Goal: Information Seeking & Learning: Learn about a topic

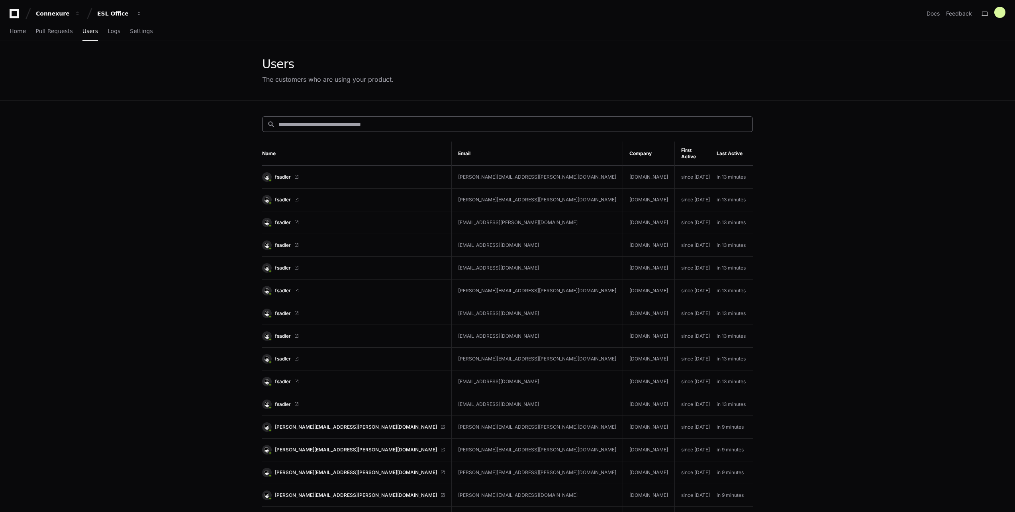
click at [353, 127] on input at bounding box center [513, 124] width 469 height 8
click at [343, 125] on input at bounding box center [513, 124] width 469 height 8
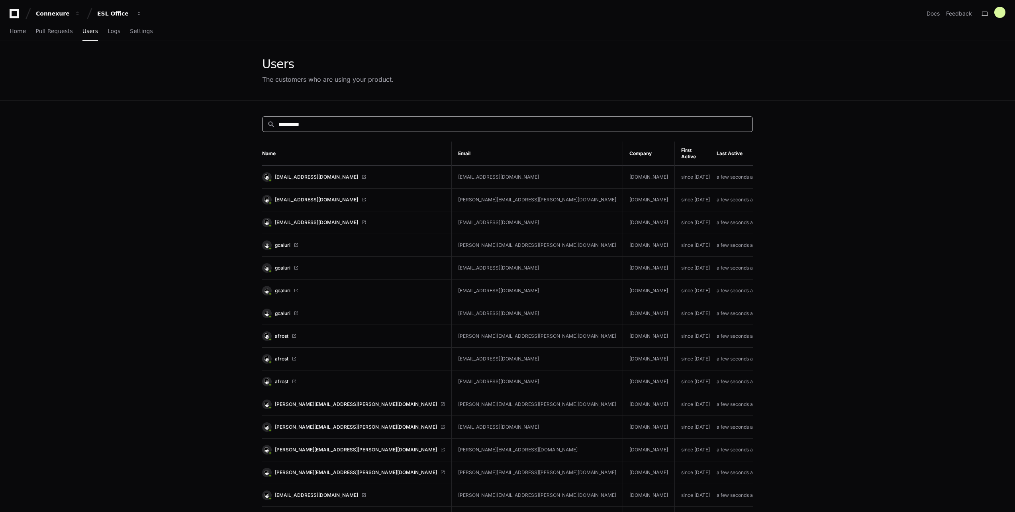
drag, startPoint x: 343, startPoint y: 125, endPoint x: 263, endPoint y: 123, distance: 79.7
click at [263, 123] on div "**********" at bounding box center [507, 124] width 491 height 16
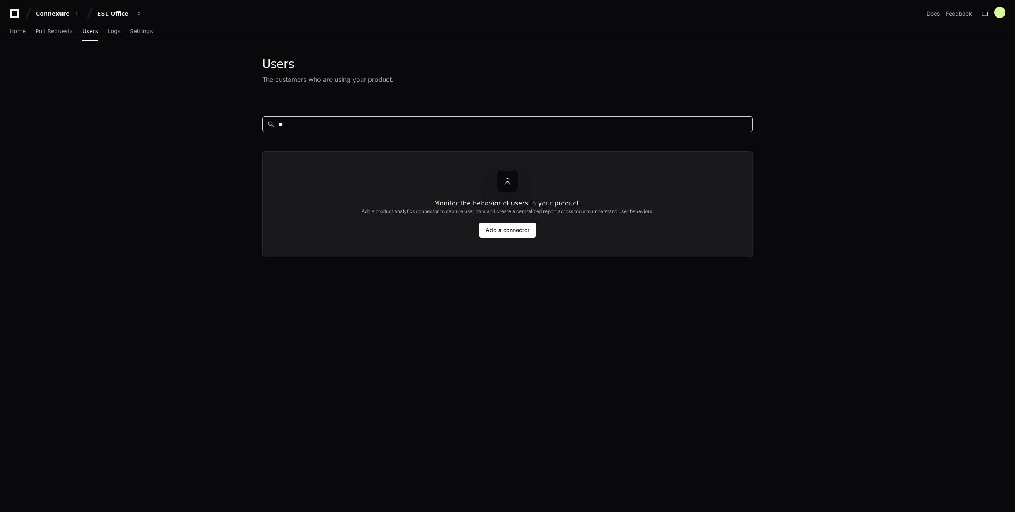
type input "*"
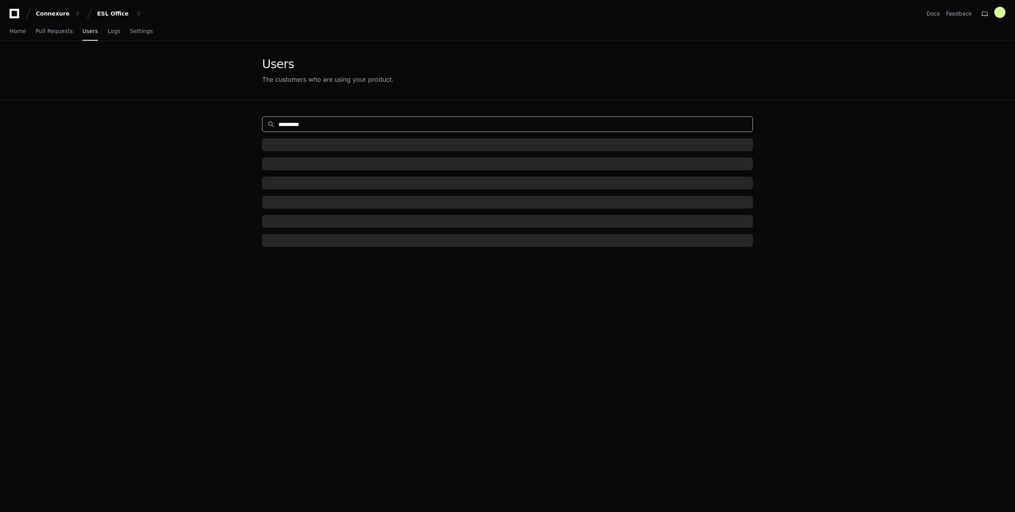
type input "**********"
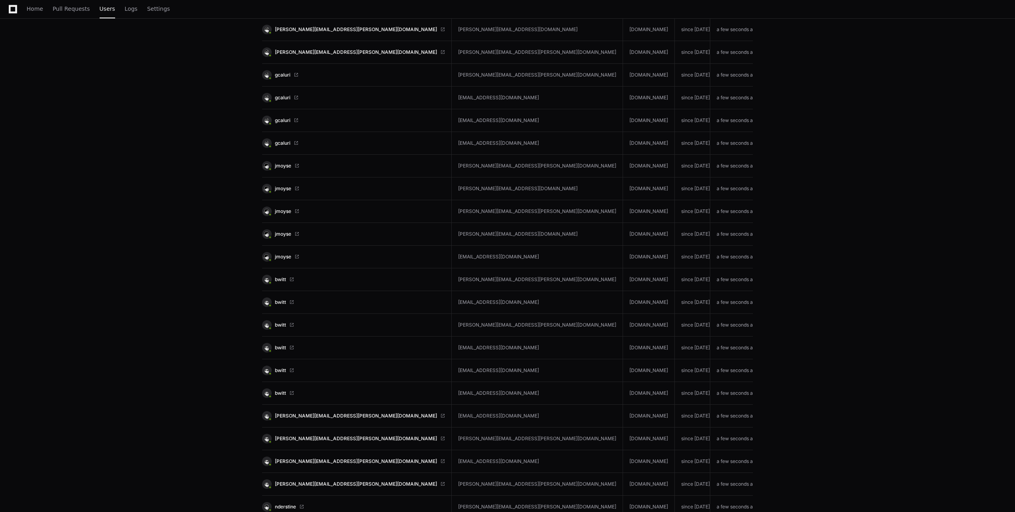
scroll to position [2032, 0]
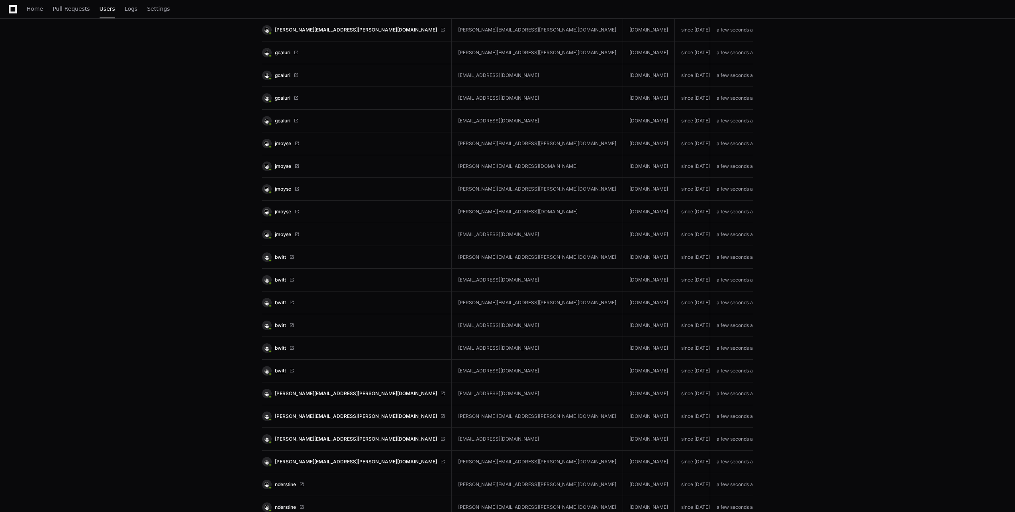
click at [278, 367] on span "bwitt" at bounding box center [280, 370] width 11 height 6
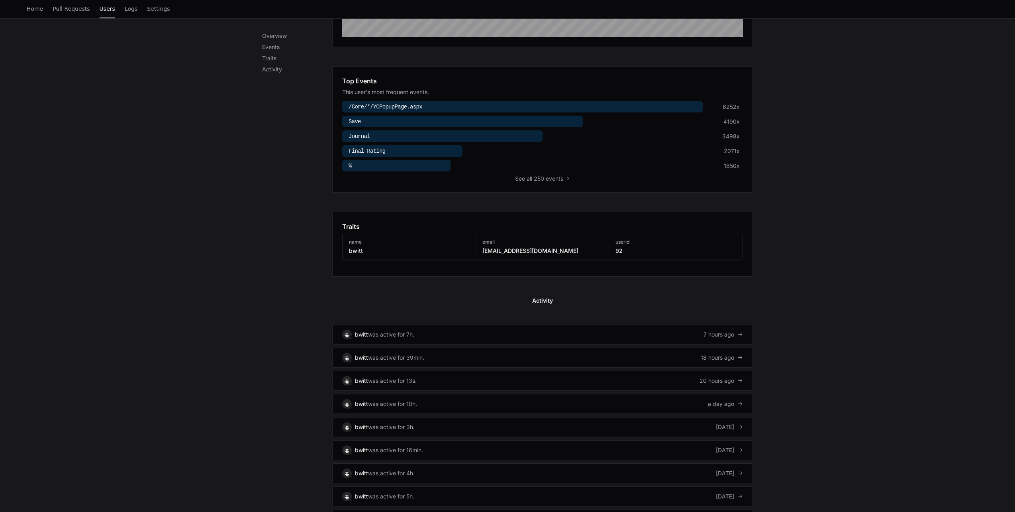
scroll to position [284, 0]
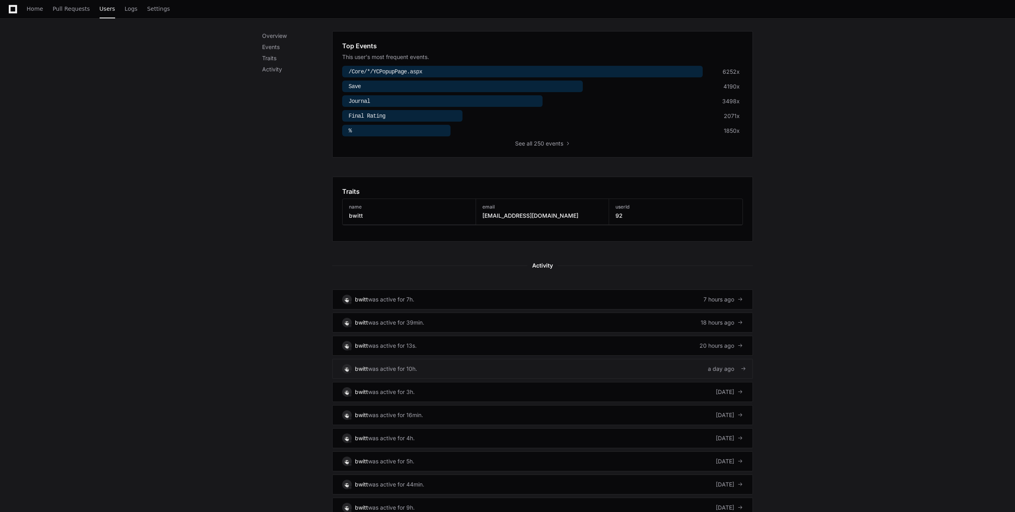
click at [638, 373] on link "bwitt was active for 10h. a day ago" at bounding box center [542, 369] width 421 height 20
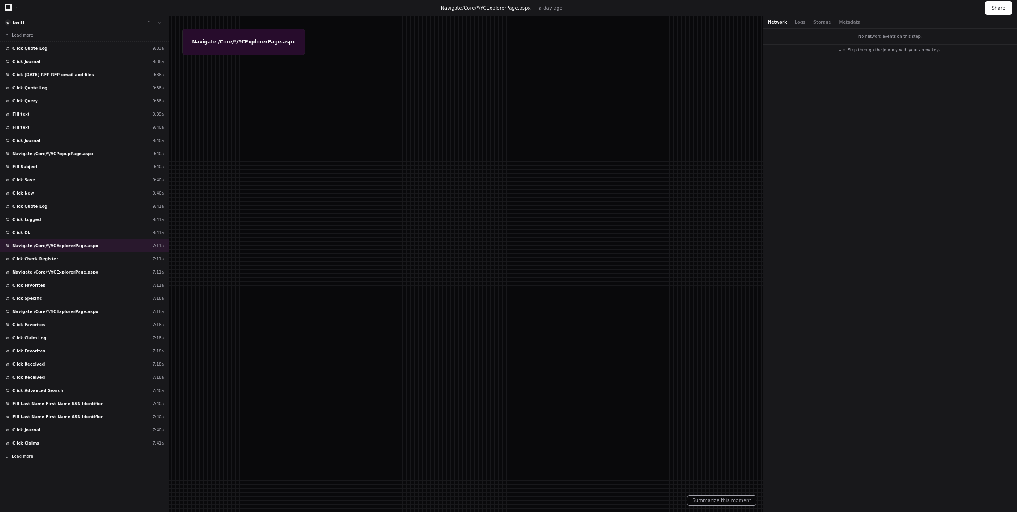
click at [32, 456] on button "Load more" at bounding box center [84, 456] width 169 height 13
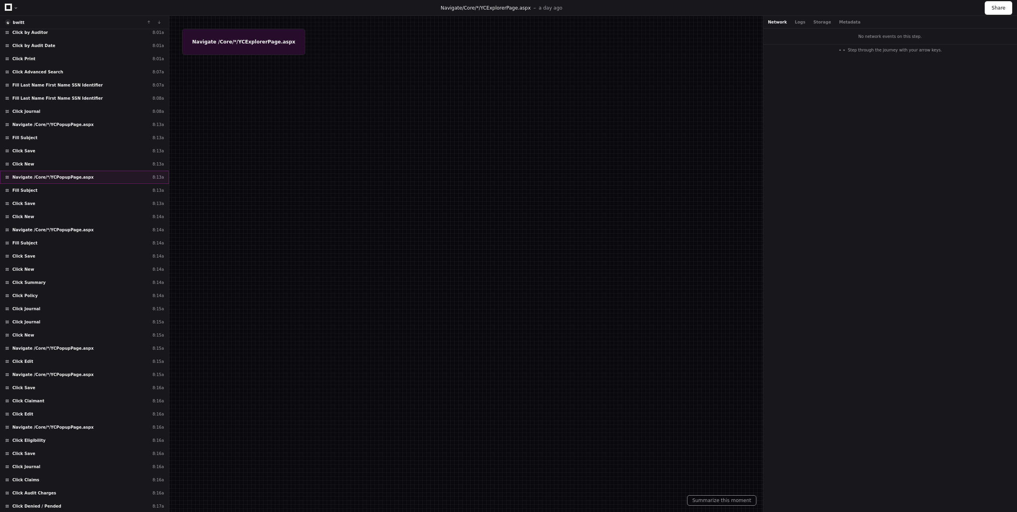
scroll to position [701, 0]
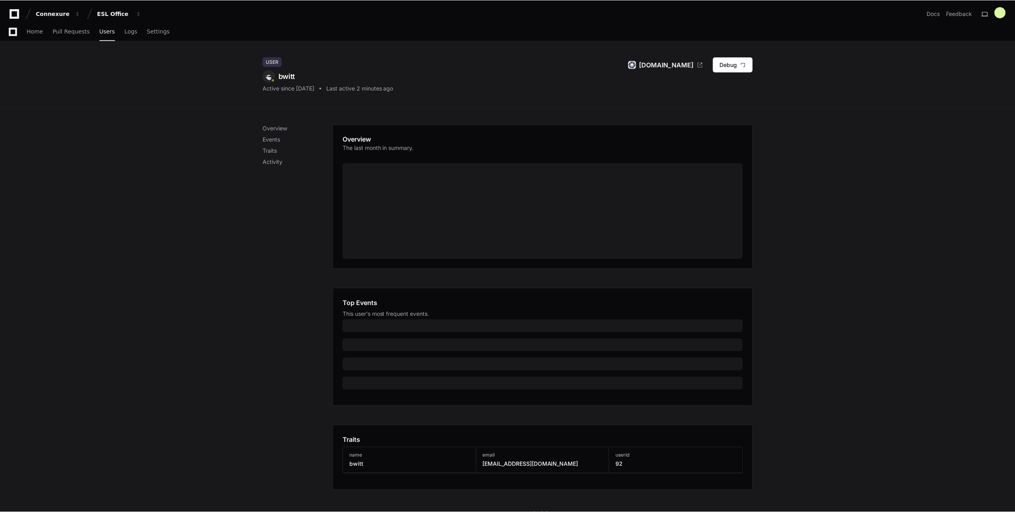
scroll to position [155, 0]
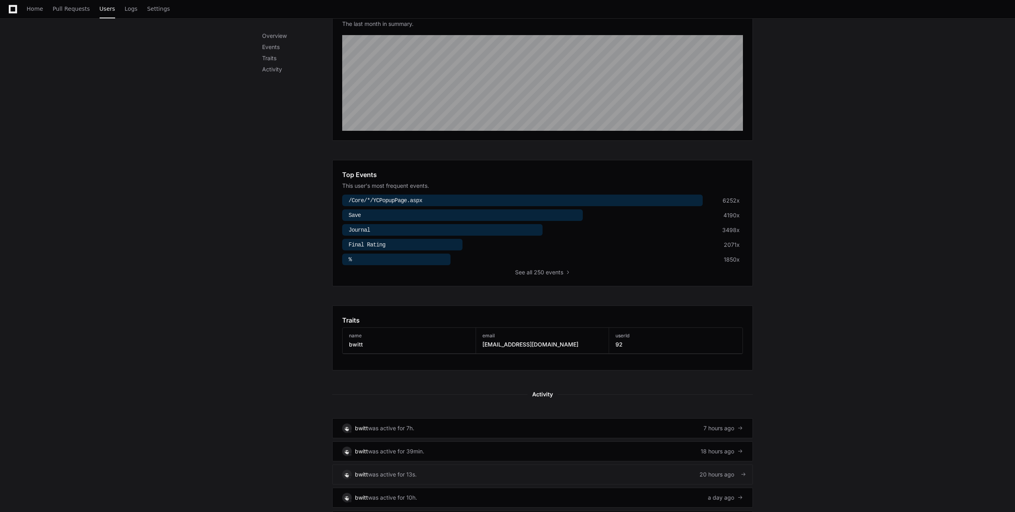
click at [666, 474] on link "bwitt was active for 13s. 20 hours ago" at bounding box center [542, 474] width 421 height 20
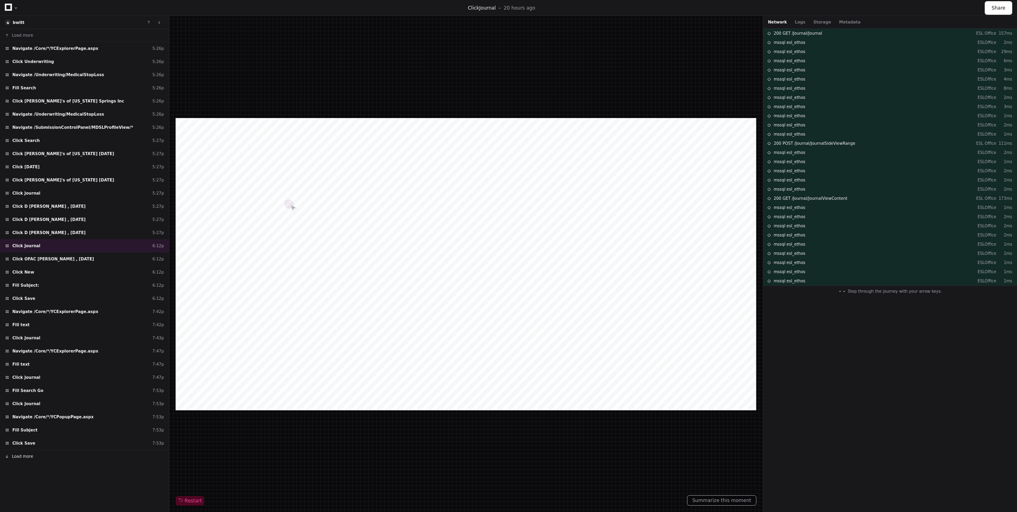
click at [37, 450] on button "Load more" at bounding box center [84, 456] width 169 height 13
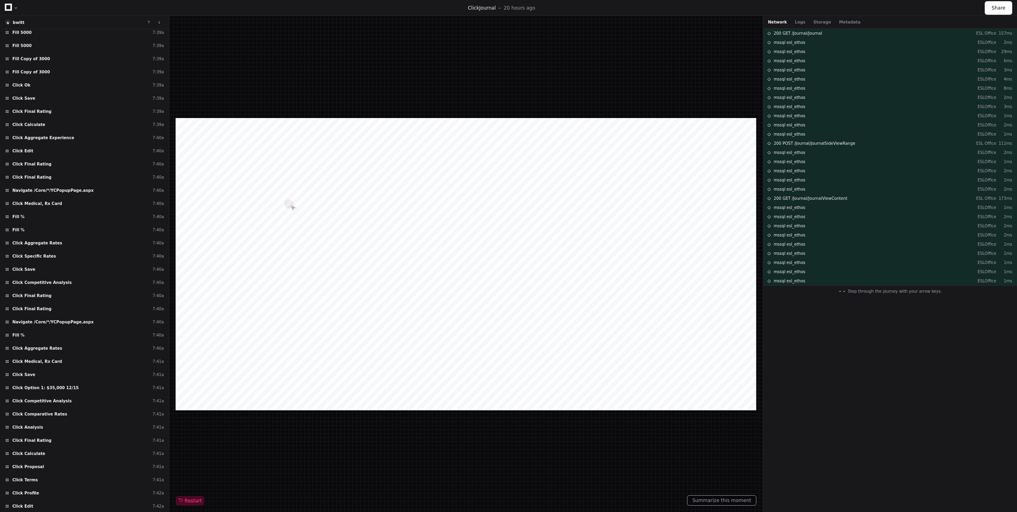
scroll to position [3501, 0]
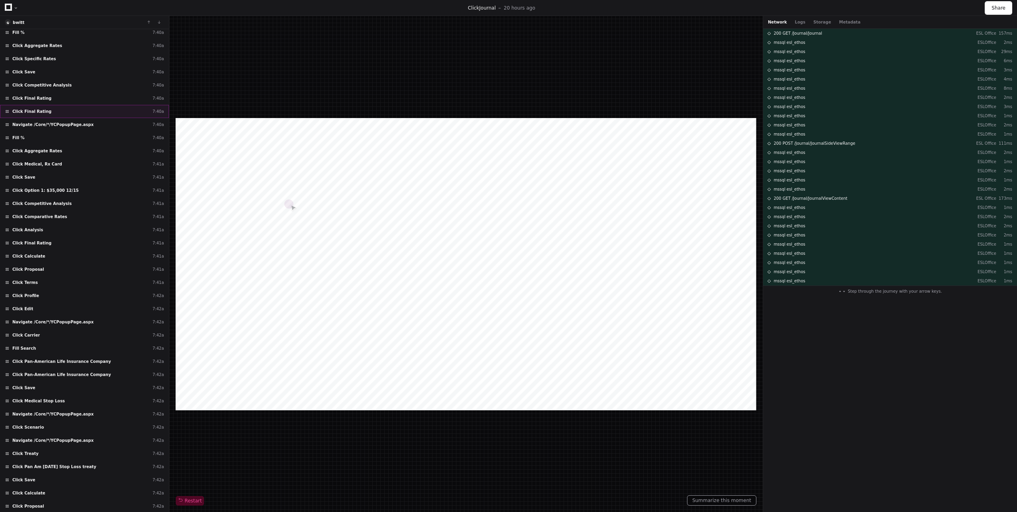
click at [49, 114] on div "Click Final Rating 7:40a" at bounding box center [84, 111] width 169 height 13
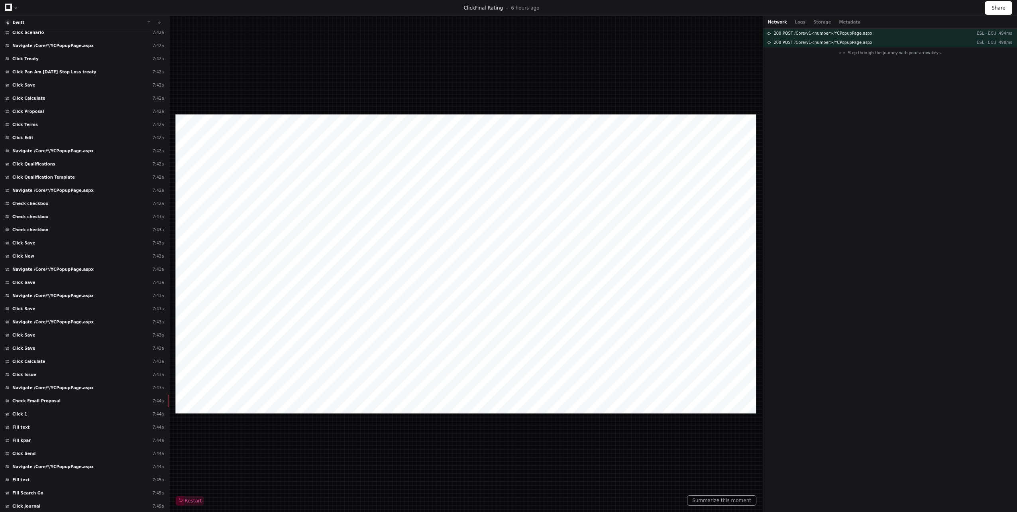
scroll to position [3935, 0]
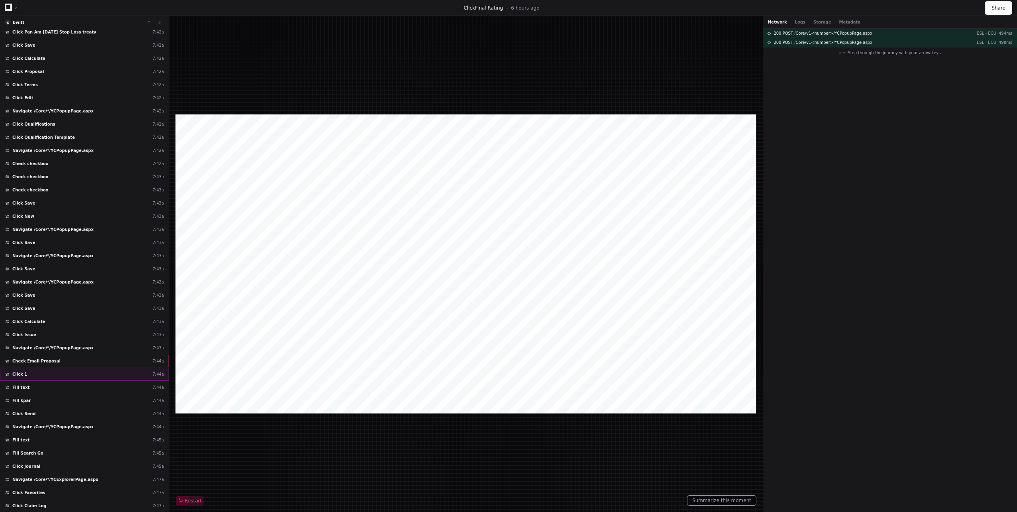
click at [47, 370] on div "Click 1 7:44a" at bounding box center [84, 373] width 169 height 13
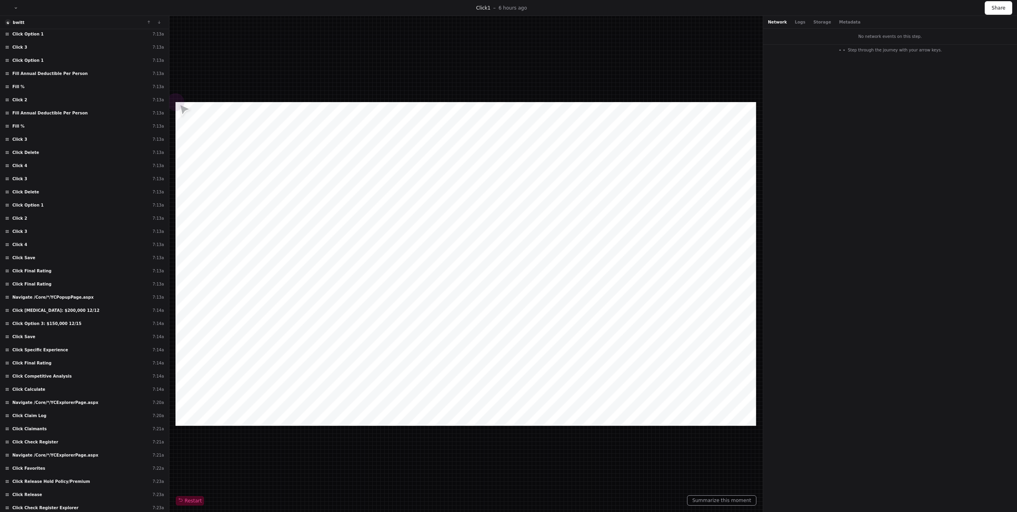
scroll to position [2408, 0]
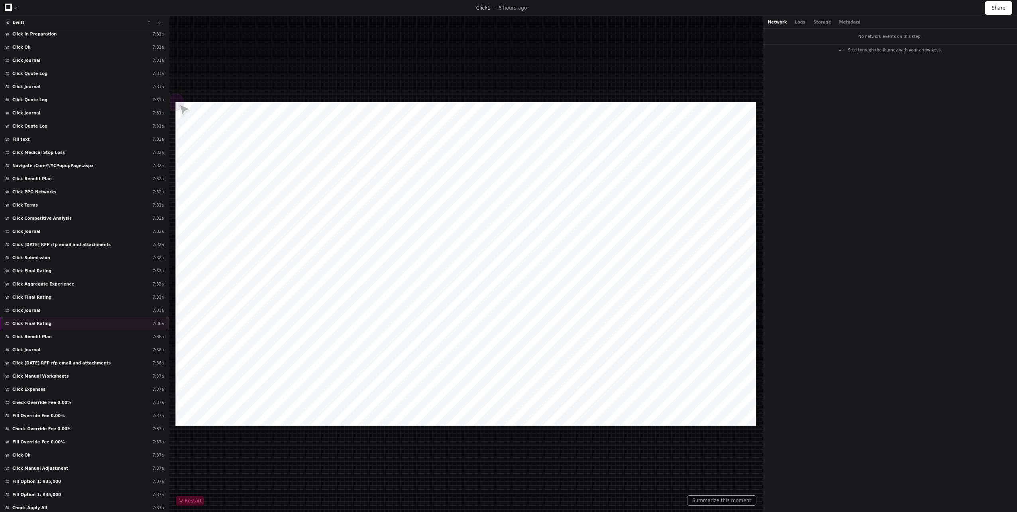
click at [35, 320] on span "Click Final Rating" at bounding box center [31, 323] width 39 height 6
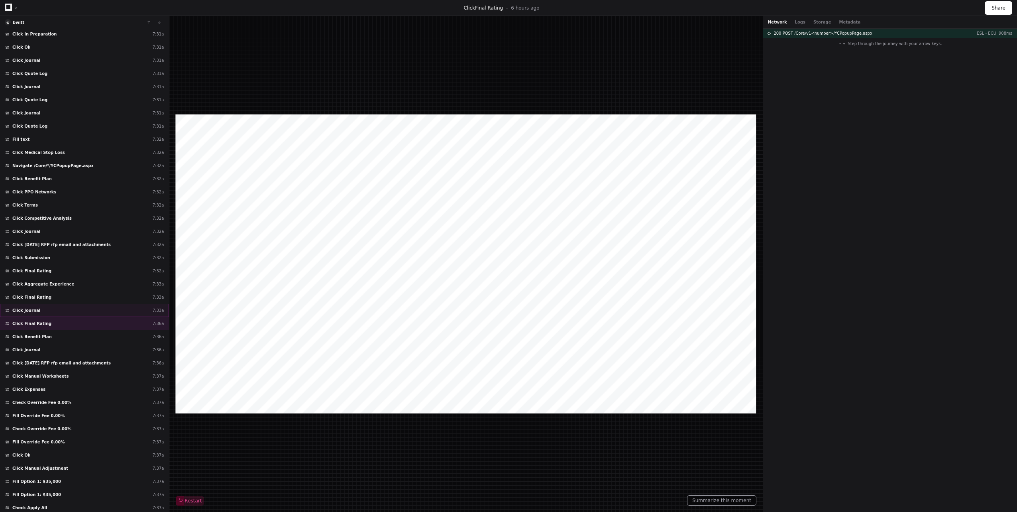
click at [31, 307] on span "Click Journal" at bounding box center [26, 310] width 28 height 6
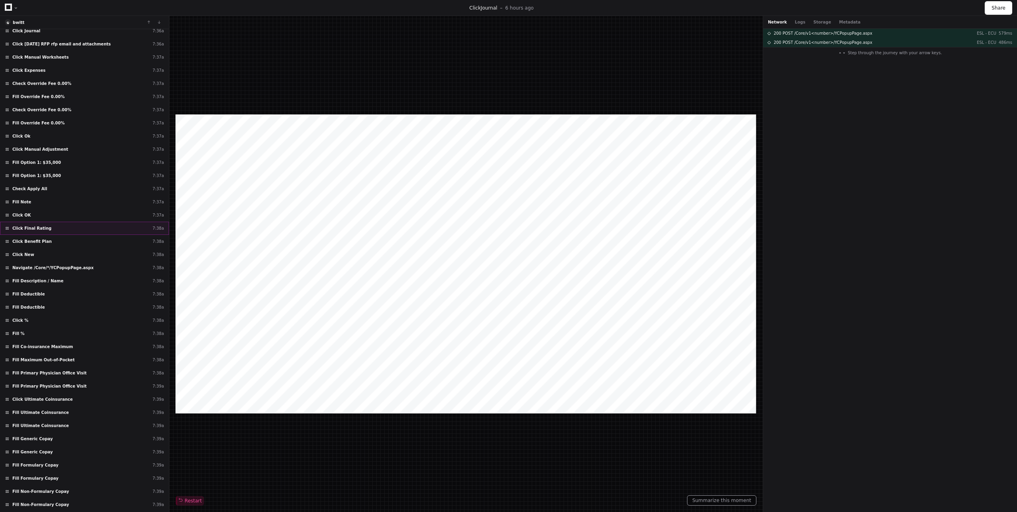
click at [40, 225] on span "Click Final Rating" at bounding box center [31, 228] width 39 height 6
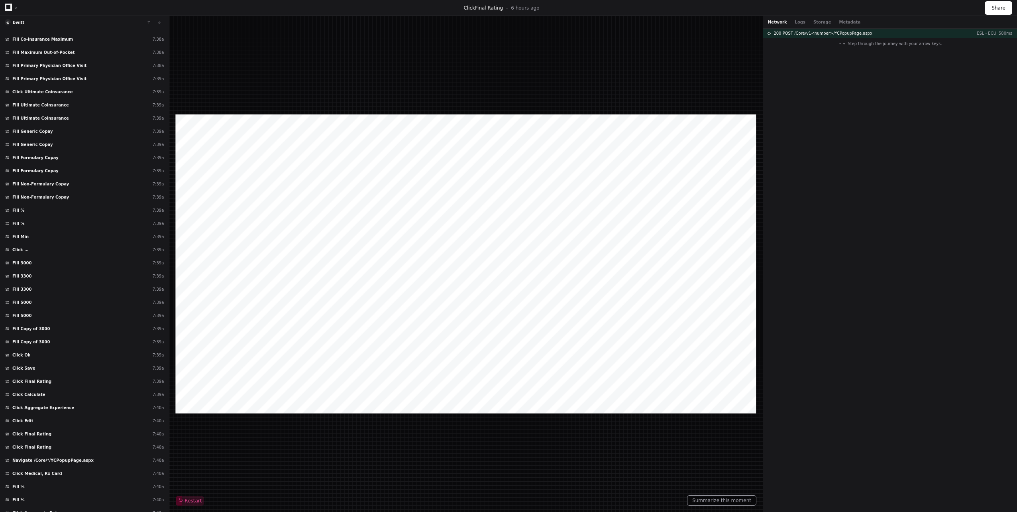
scroll to position [3046, 0]
click at [50, 366] on div "Click Final Rating 7:39a" at bounding box center [84, 369] width 169 height 13
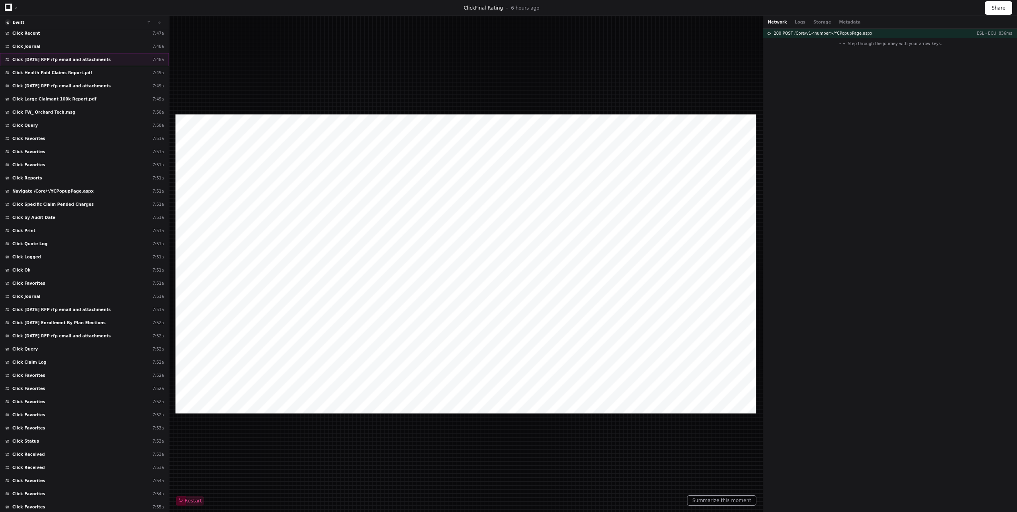
scroll to position [4520, 0]
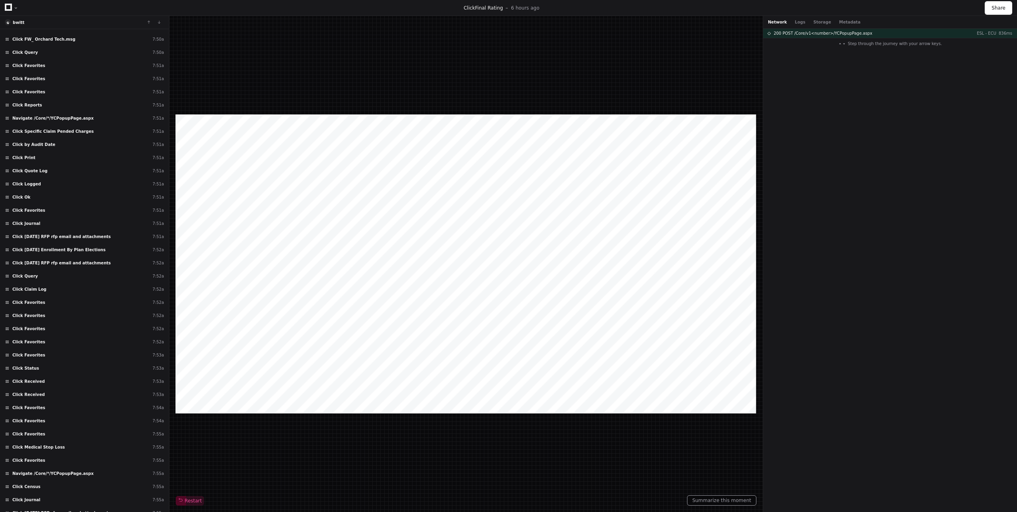
click at [88, 272] on div "Click Query 7:52a" at bounding box center [84, 275] width 169 height 13
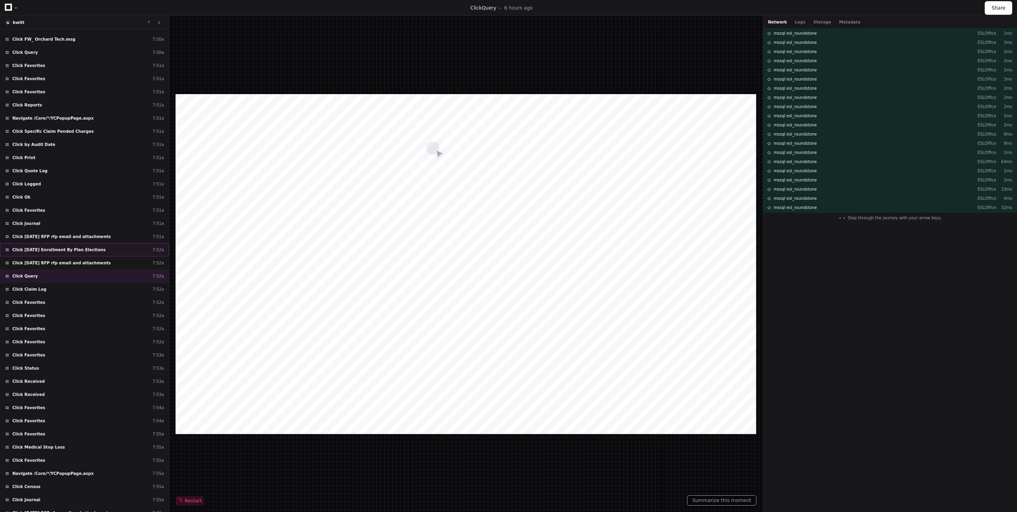
click at [84, 248] on span "Click [DATE] Enrollment By Plan Elections" at bounding box center [58, 250] width 93 height 6
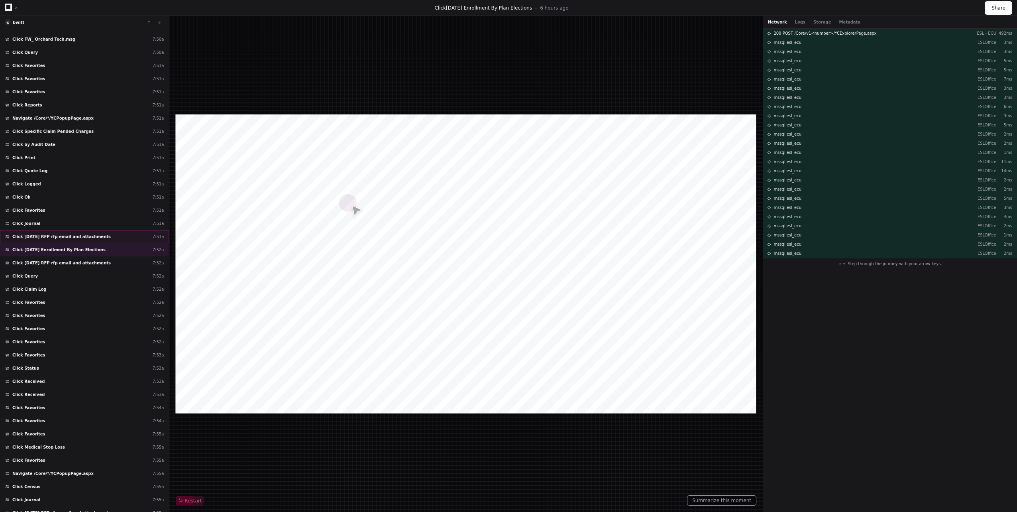
click at [85, 232] on div "Click [DATE] RFP rfp email and attachments 7:51a" at bounding box center [84, 236] width 169 height 13
click at [86, 219] on div "Click Journal 7:51a" at bounding box center [84, 223] width 169 height 13
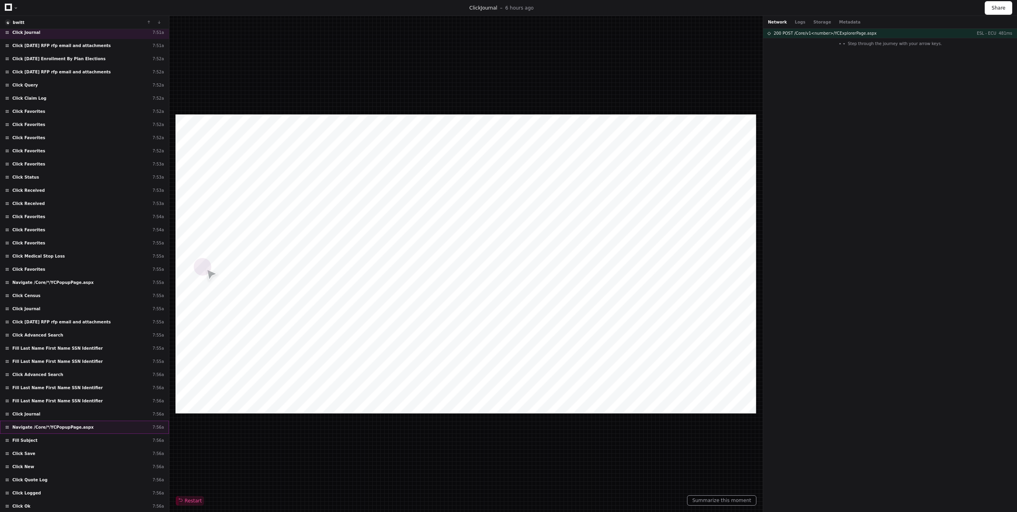
scroll to position [4919, 0]
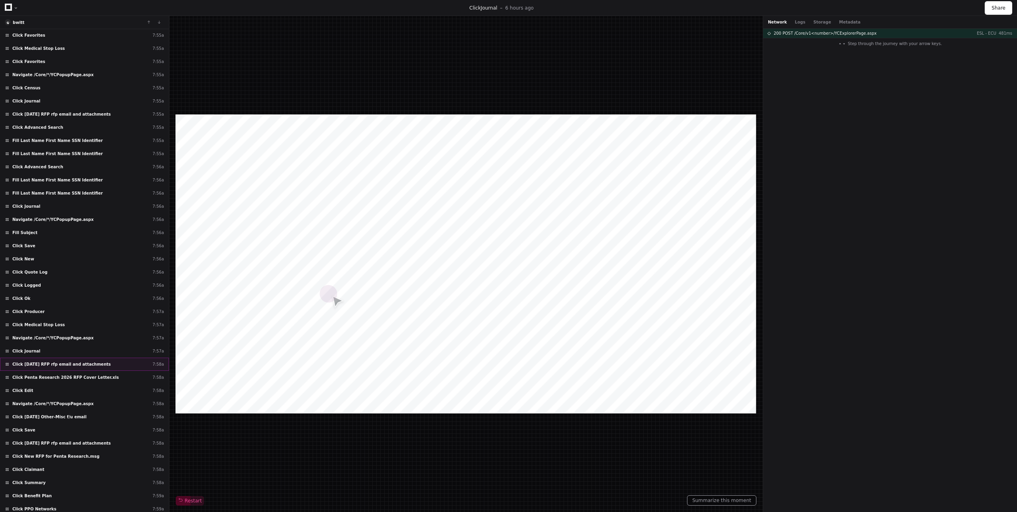
click at [82, 362] on span "Click [DATE] RFP rfp email and attachments" at bounding box center [61, 364] width 98 height 6
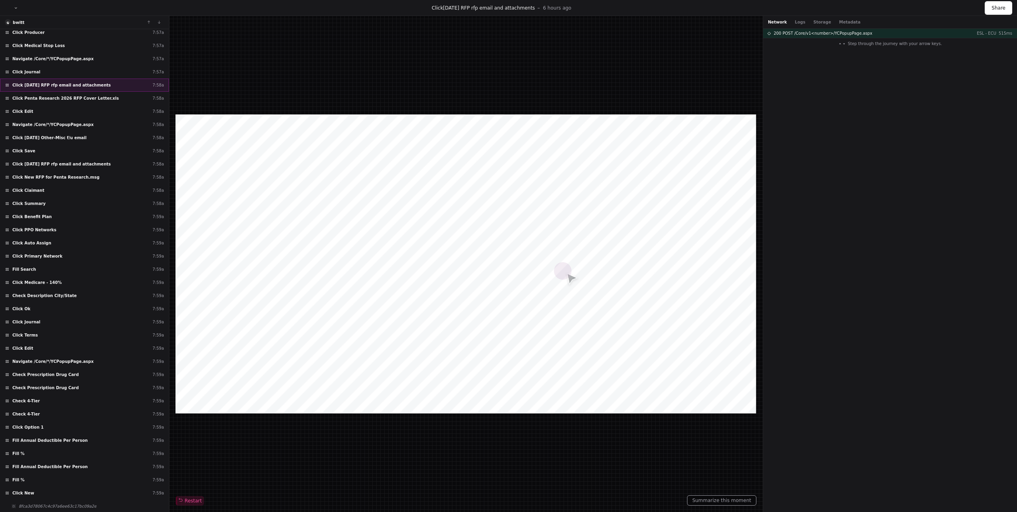
scroll to position [5516, 0]
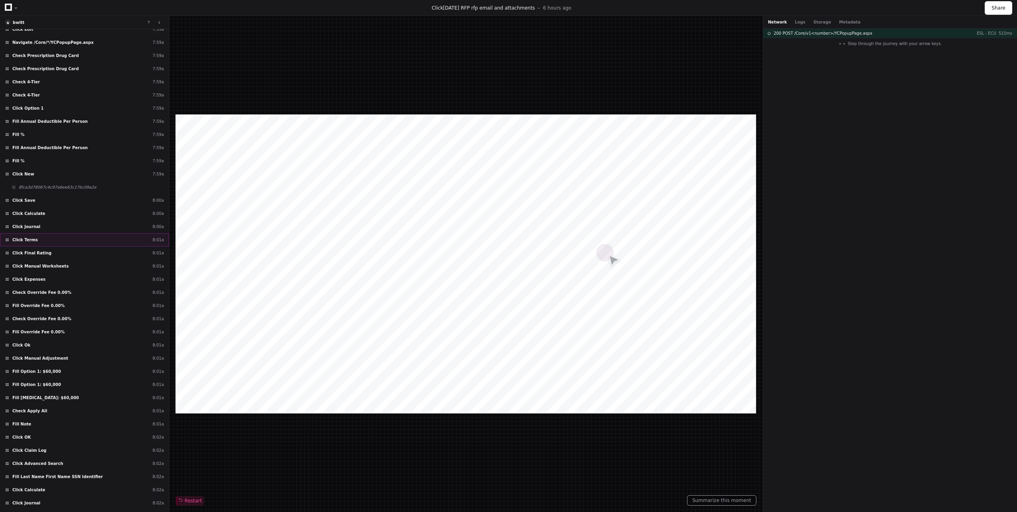
click at [52, 243] on div "Click Terms 8:01a" at bounding box center [84, 239] width 169 height 13
click at [50, 251] on div "Click Final Rating 8:01a" at bounding box center [84, 252] width 169 height 13
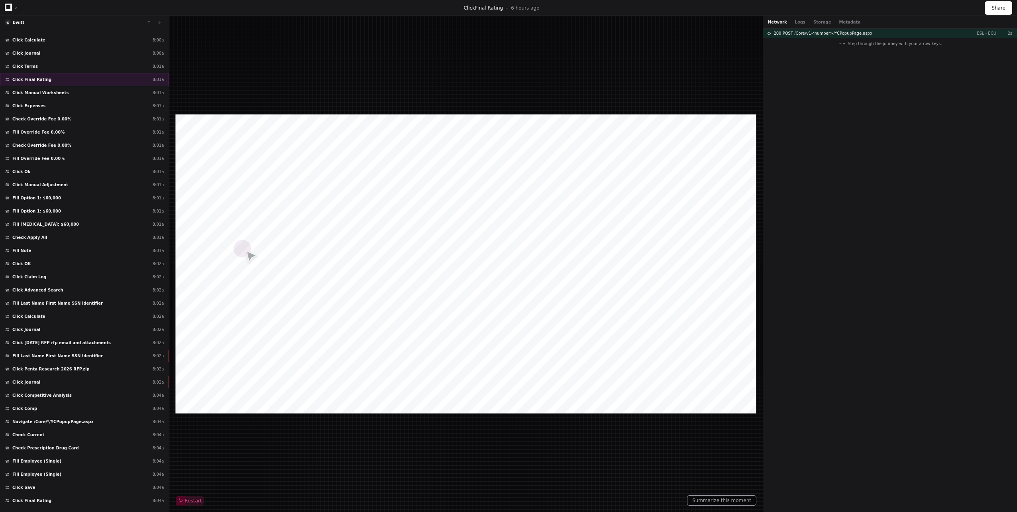
scroll to position [5756, 0]
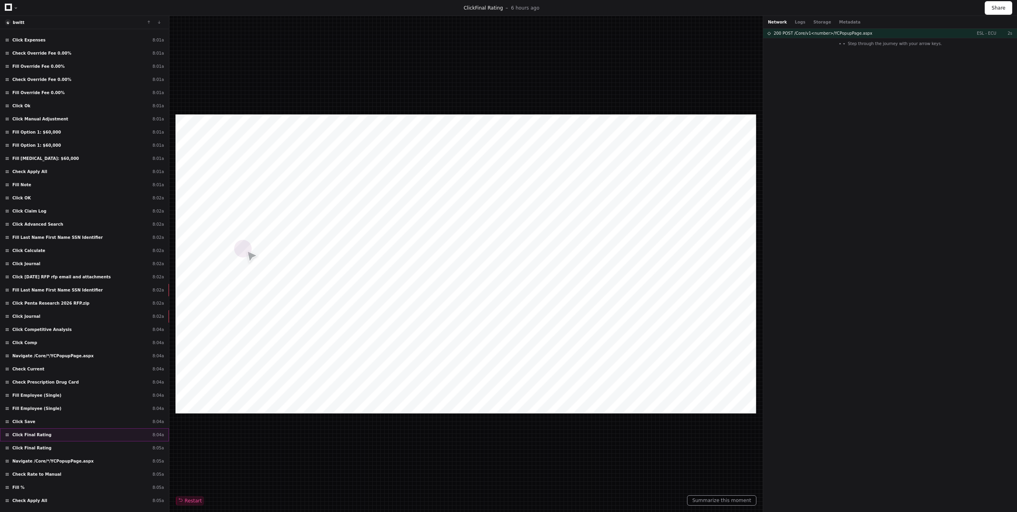
click at [61, 435] on div "Click Final Rating 8:04a" at bounding box center [84, 434] width 169 height 13
click at [61, 421] on div "Click Save 8:04a" at bounding box center [84, 421] width 169 height 13
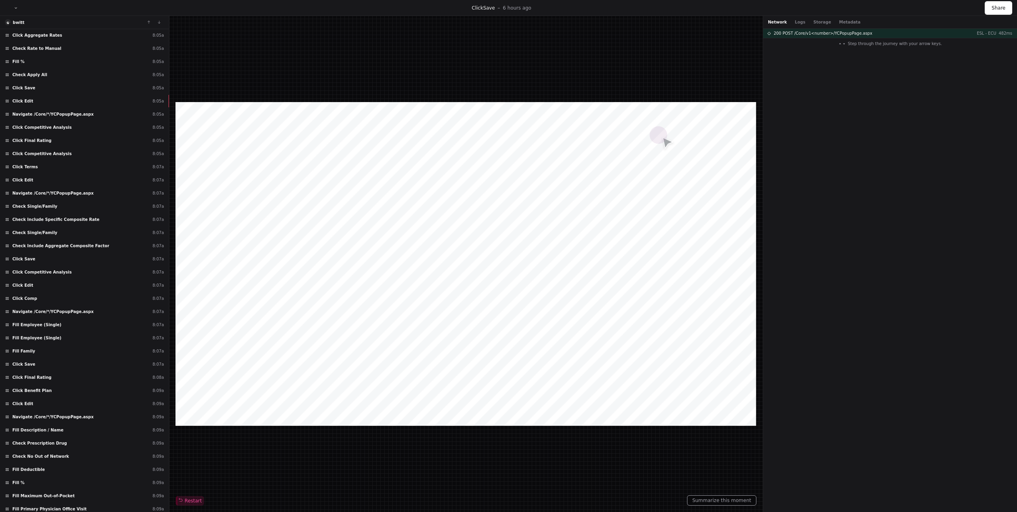
scroll to position [6460, 0]
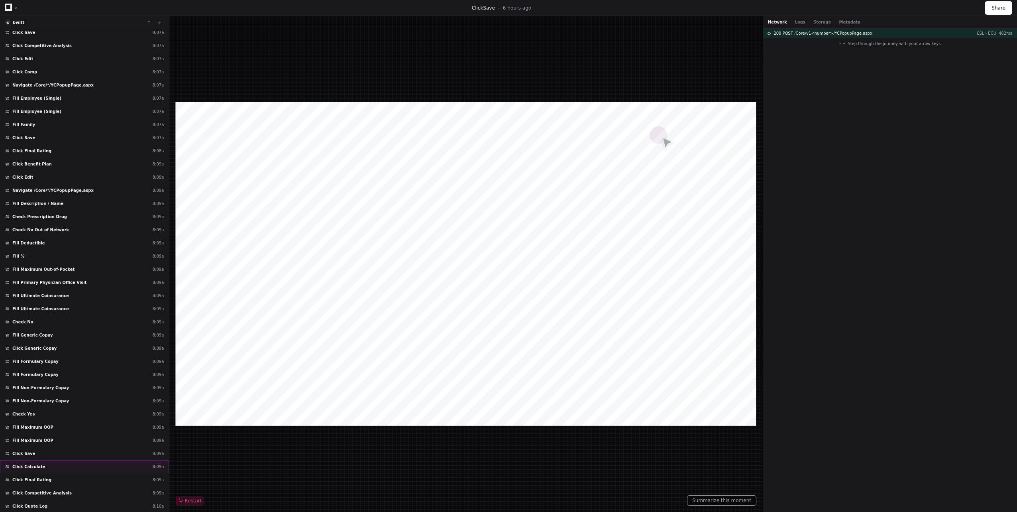
click at [49, 472] on div "Click Calculate 8:09a" at bounding box center [84, 466] width 169 height 13
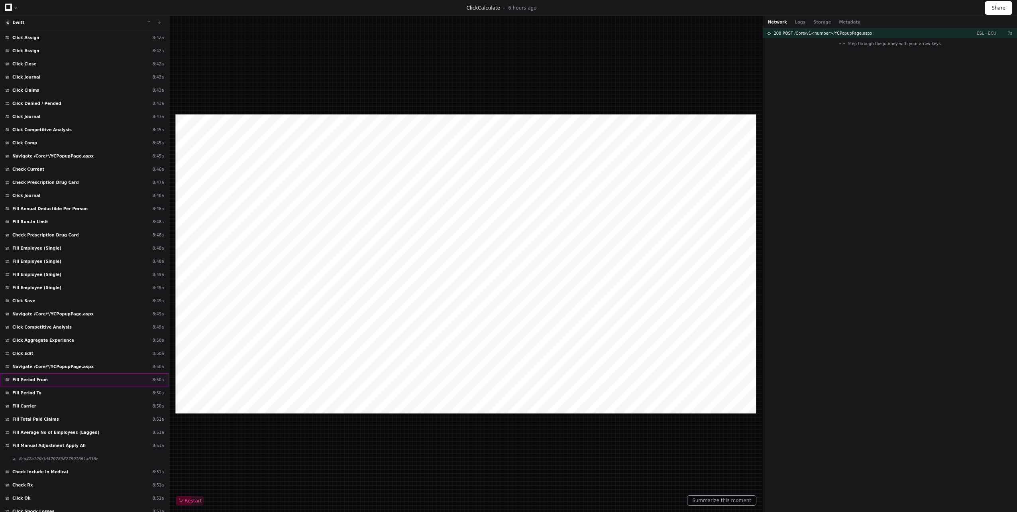
scroll to position [10248, 0]
